Goal: Obtain resource: Obtain resource

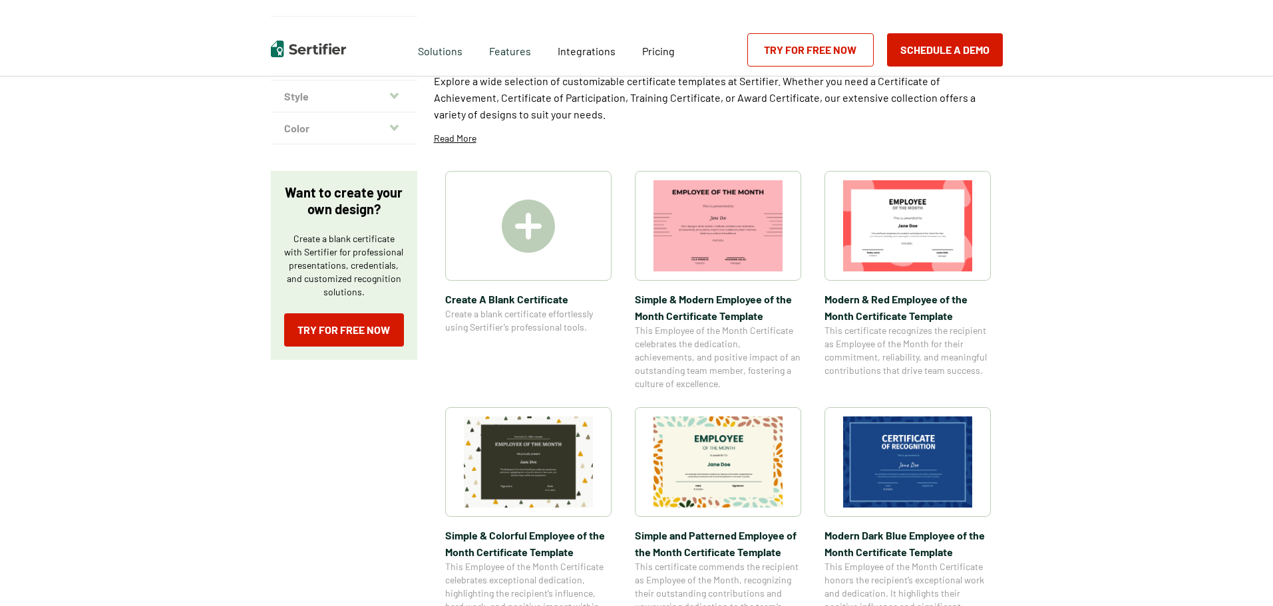
scroll to position [133, 0]
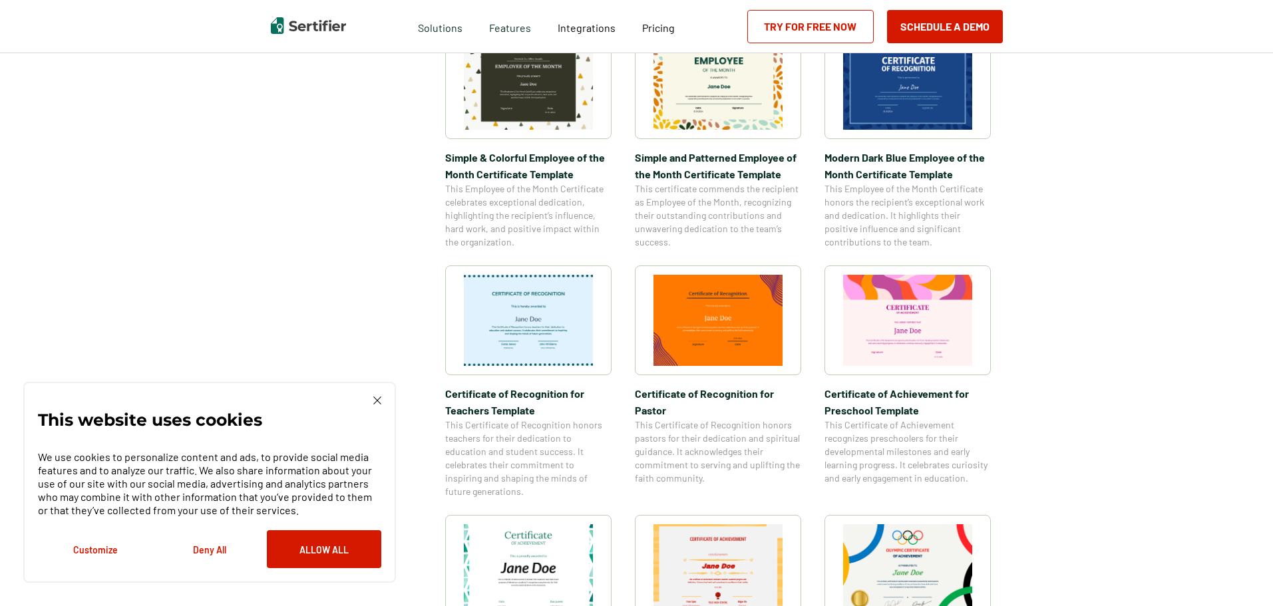
scroll to position [599, 0]
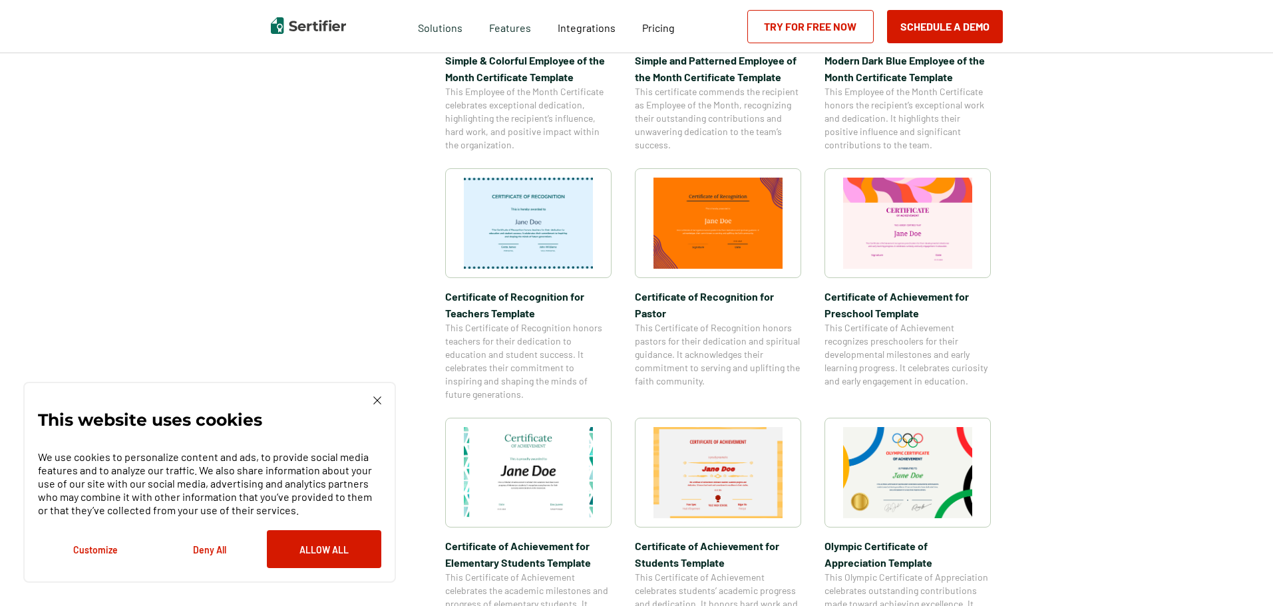
click at [378, 396] on div "This website uses cookies We use cookies to personalize content and ads, to pro…" at bounding box center [209, 482] width 373 height 201
click at [379, 396] on div "This website uses cookies We use cookies to personalize content and ads, to pro…" at bounding box center [209, 482] width 373 height 201
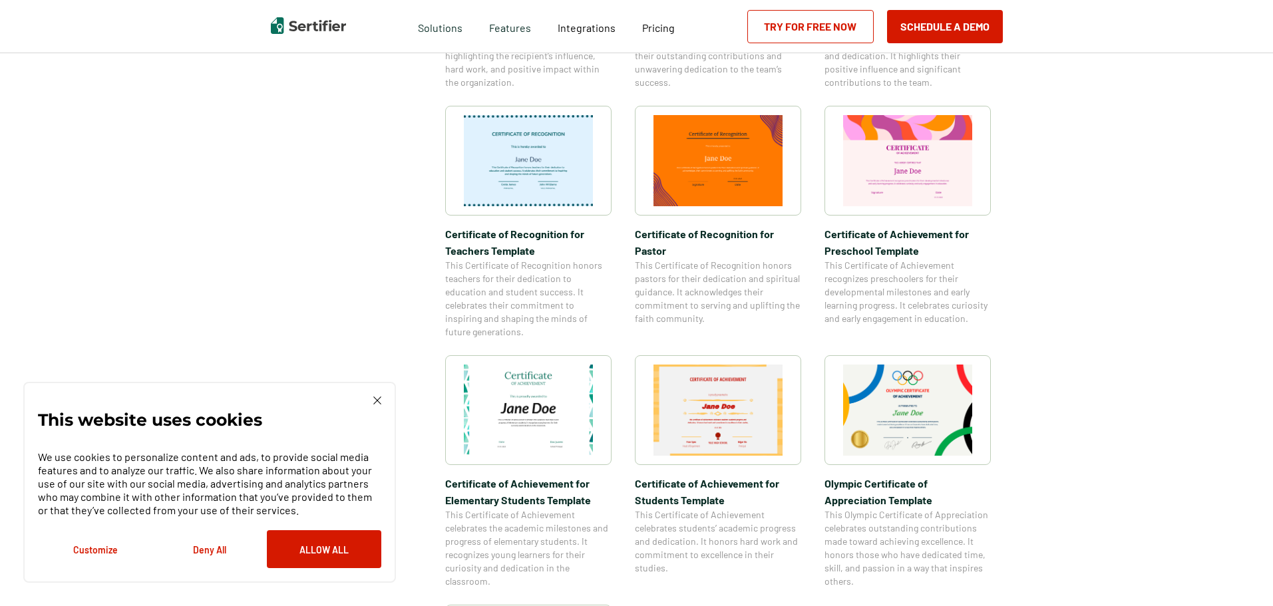
scroll to position [732, 0]
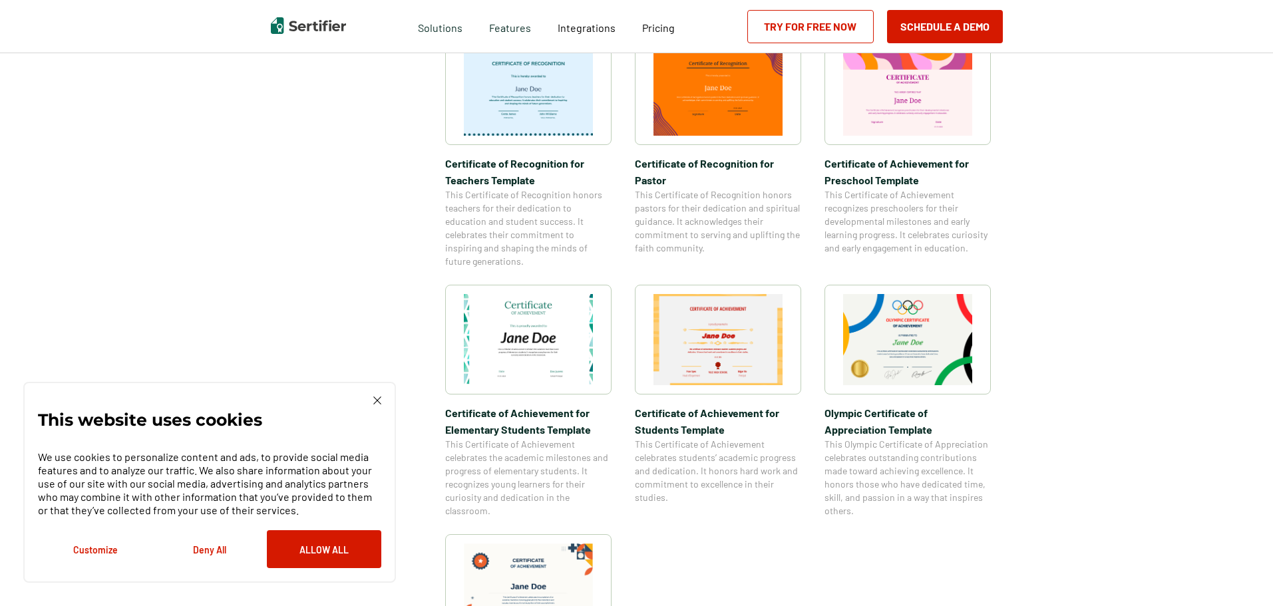
click at [371, 400] on div "This website uses cookies We use cookies to personalize content and ads, to pro…" at bounding box center [209, 483] width 343 height 172
click at [374, 399] on img at bounding box center [377, 401] width 8 height 8
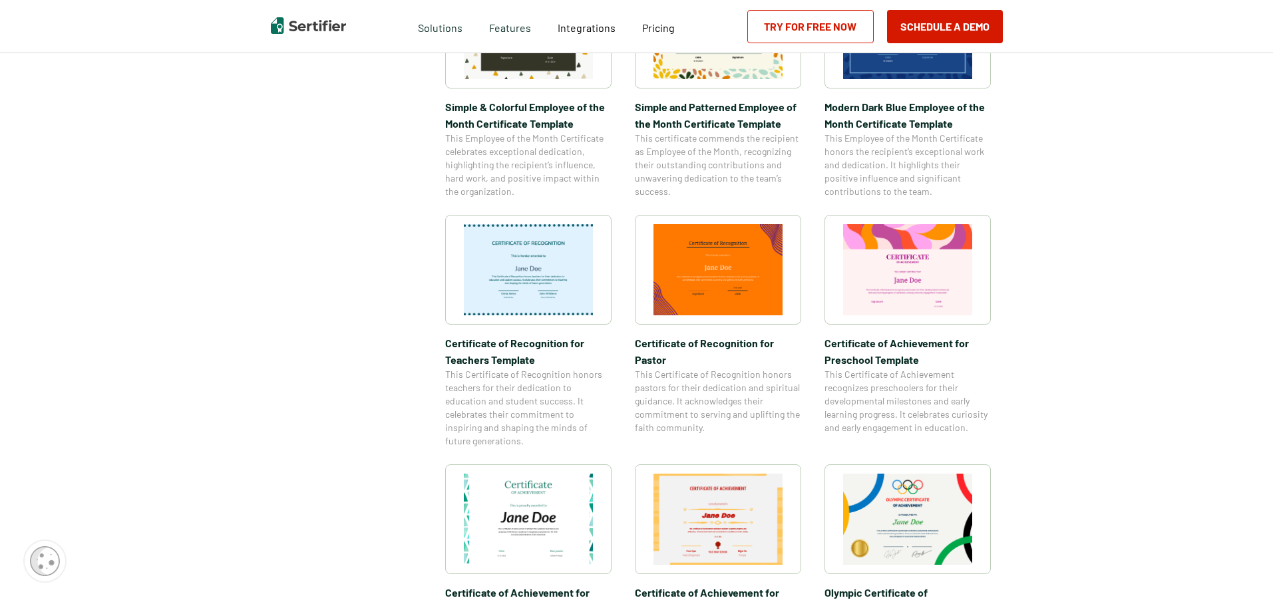
scroll to position [666, 0]
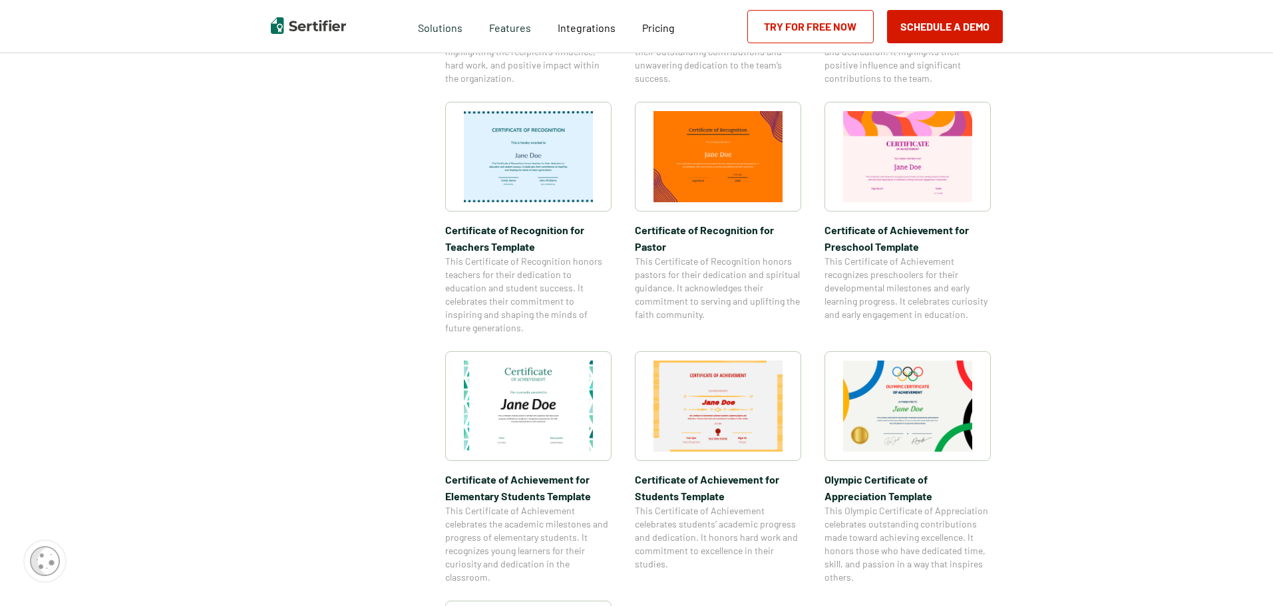
click at [516, 409] on img at bounding box center [528, 406] width 129 height 91
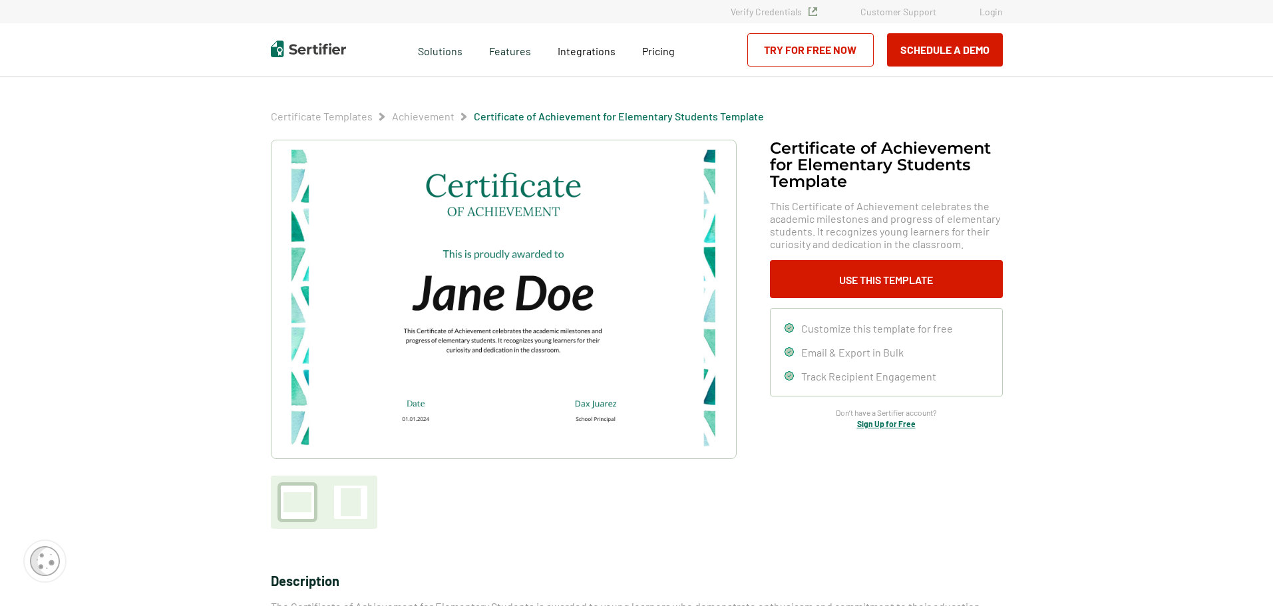
click at [480, 304] on img at bounding box center [502, 299] width 423 height 299
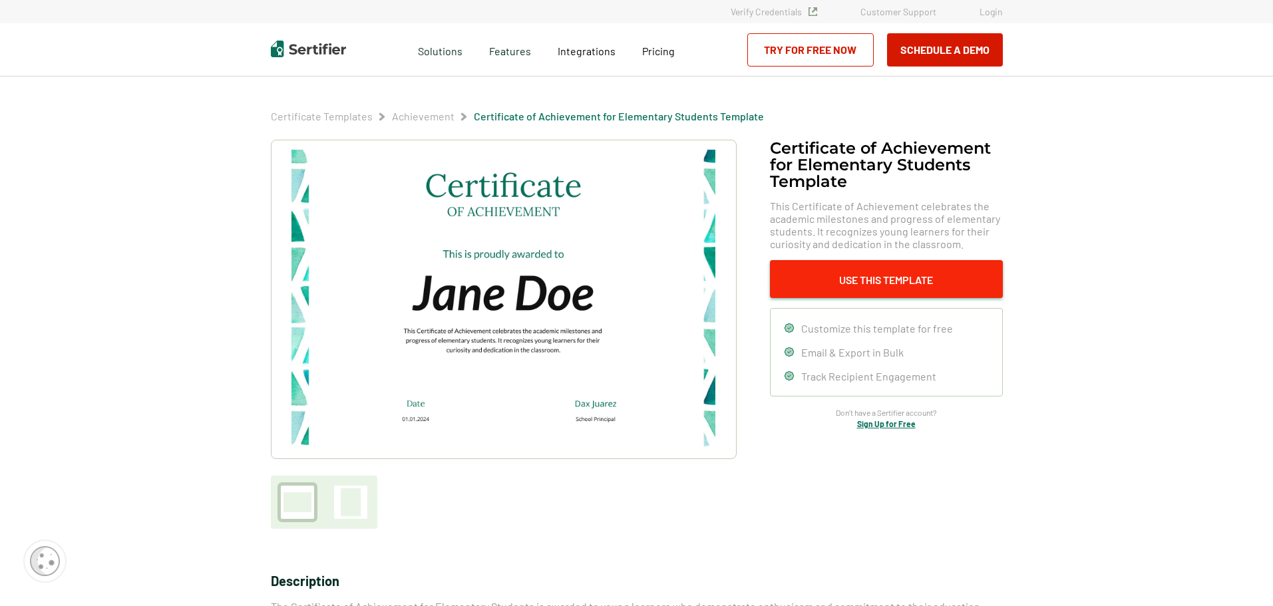
click at [877, 284] on button "Use This Template" at bounding box center [886, 279] width 233 height 38
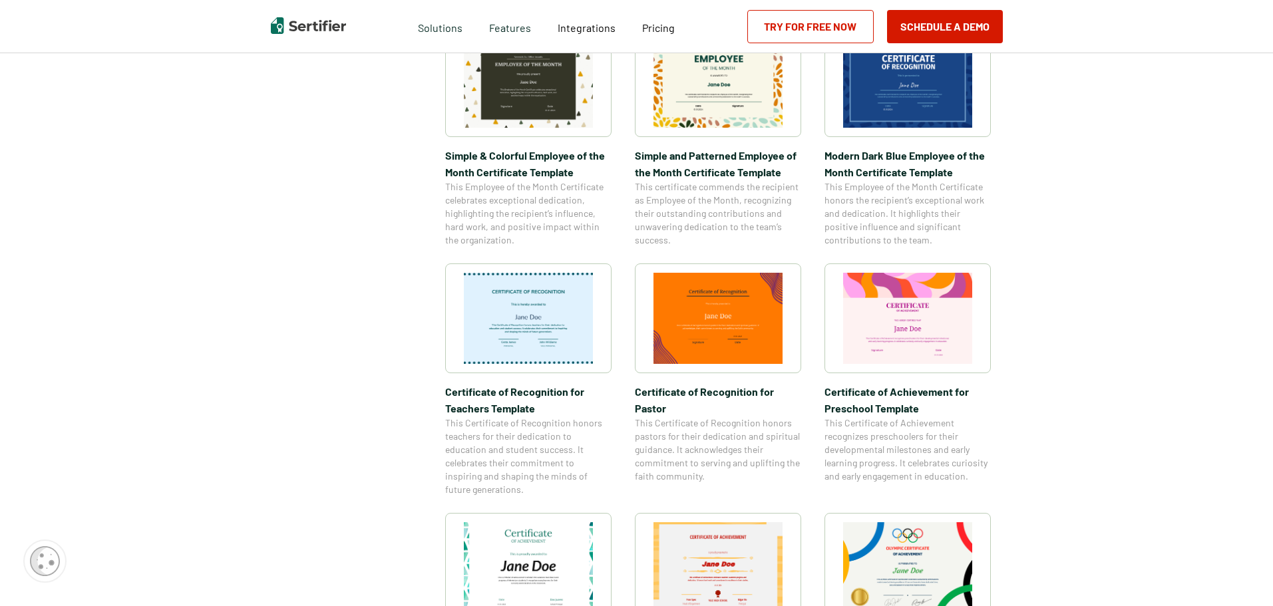
scroll to position [498, 0]
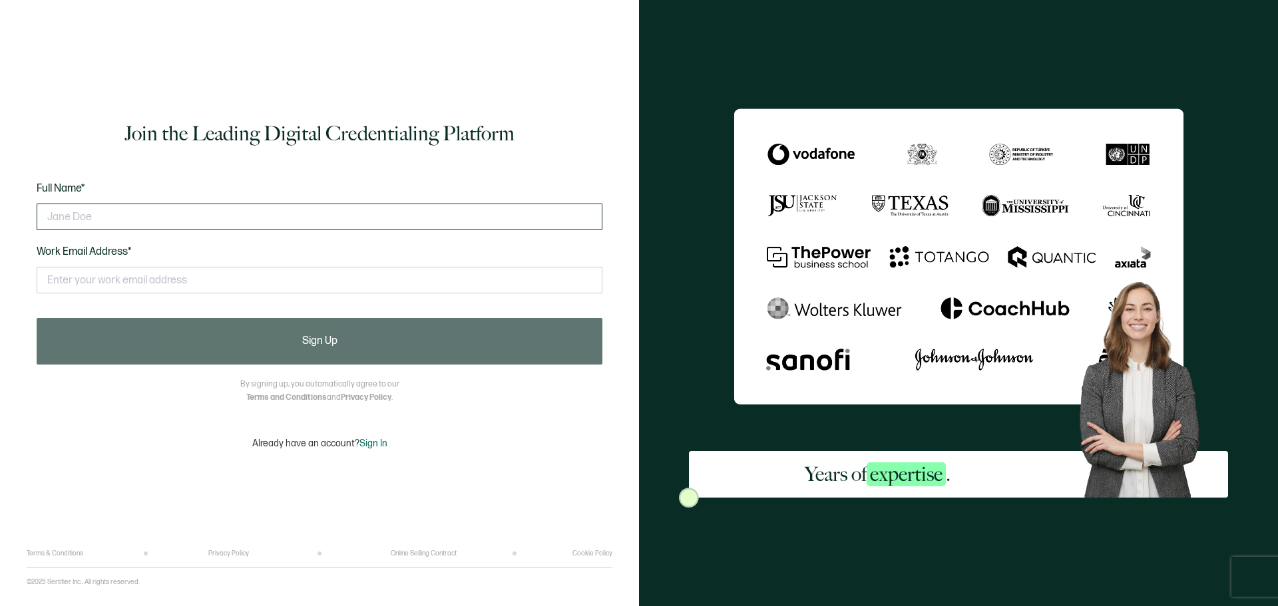
click at [159, 224] on input "text" at bounding box center [320, 217] width 566 height 27
type input "Bailie B Hardin"
